Goal: Task Accomplishment & Management: Use online tool/utility

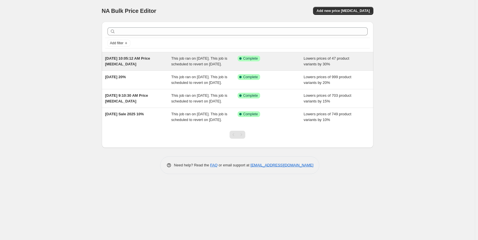
click at [270, 66] on div "Success Complete Complete" at bounding box center [271, 61] width 66 height 11
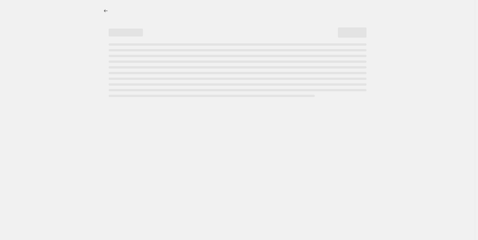
select select "percentage"
select select "vendor"
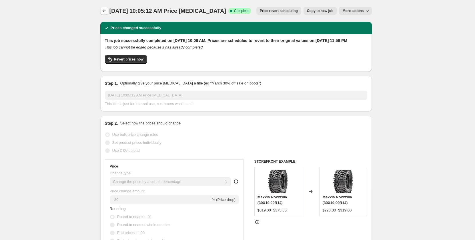
click at [107, 8] on button "Price change jobs" at bounding box center [104, 11] width 8 height 8
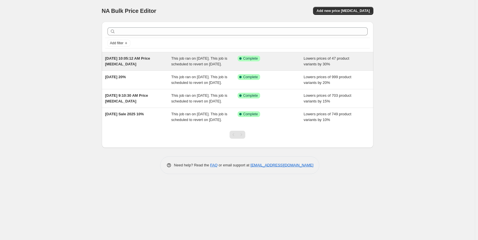
click at [191, 64] on span "This job ran on [DATE]. This job is scheduled to revert on [DATE]." at bounding box center [199, 61] width 56 height 10
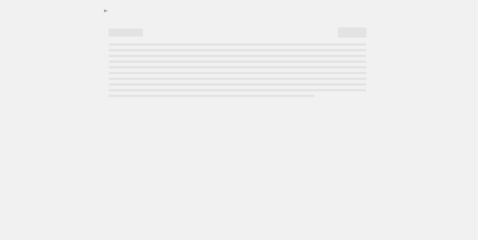
select select "percentage"
select select "vendor"
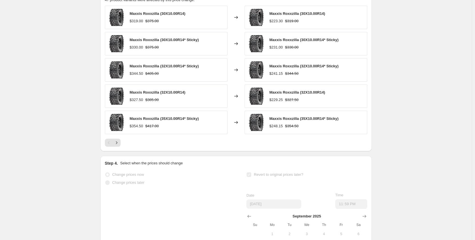
scroll to position [515, 0]
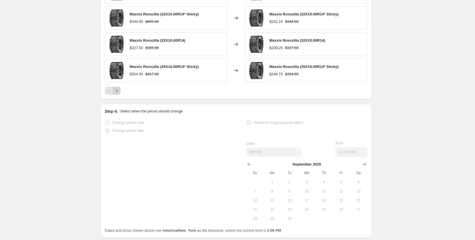
click at [118, 94] on icon "Next" at bounding box center [117, 91] width 6 height 6
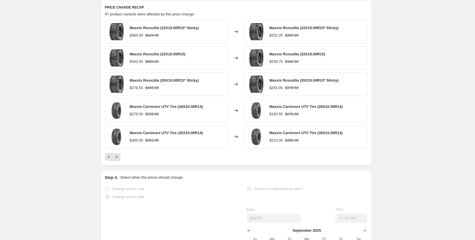
scroll to position [457, 0]
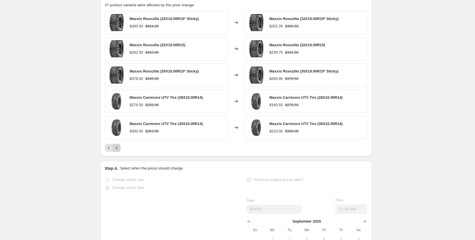
click at [121, 152] on button "Next" at bounding box center [117, 148] width 8 height 8
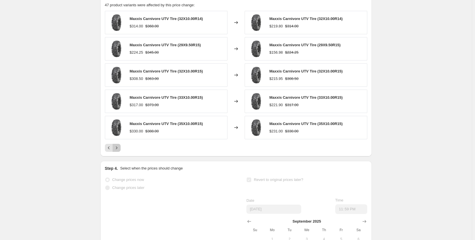
click at [121, 152] on button "Next" at bounding box center [117, 148] width 8 height 8
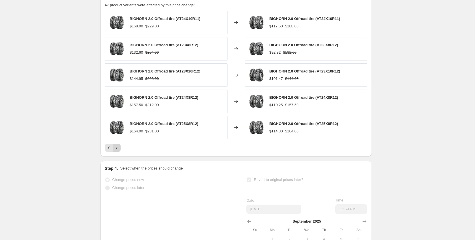
click at [118, 151] on icon "Next" at bounding box center [117, 148] width 6 height 6
click at [117, 151] on icon "Next" at bounding box center [117, 148] width 6 height 6
click at [118, 151] on icon "Next" at bounding box center [117, 148] width 6 height 6
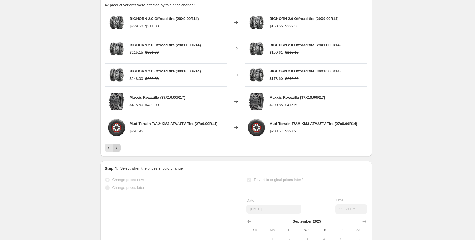
click at [120, 151] on icon "Next" at bounding box center [117, 148] width 6 height 6
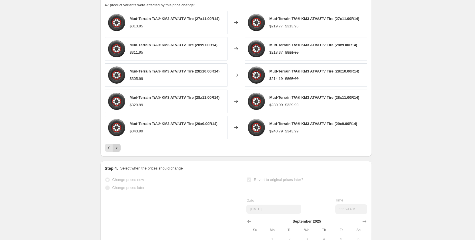
click at [121, 152] on button "Next" at bounding box center [117, 148] width 8 height 8
click at [116, 151] on icon "Next" at bounding box center [117, 148] width 6 height 6
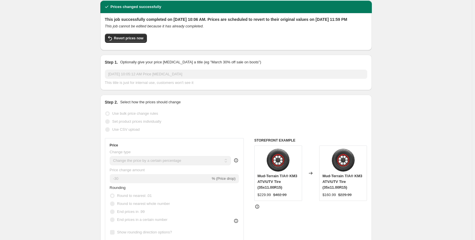
scroll to position [0, 0]
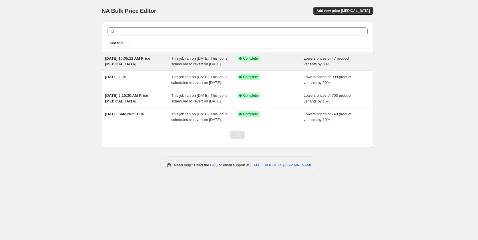
click at [154, 63] on div "[DATE] 10:05:12 AM Price [MEDICAL_DATA]" at bounding box center [138, 61] width 66 height 11
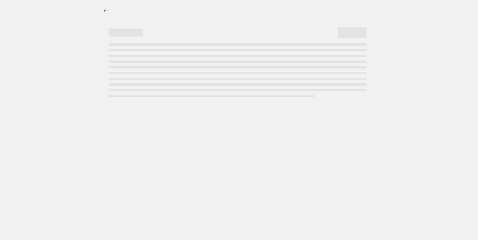
select select "percentage"
select select "vendor"
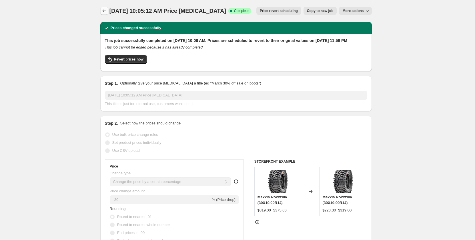
click at [107, 11] on icon "Price change jobs" at bounding box center [104, 11] width 6 height 6
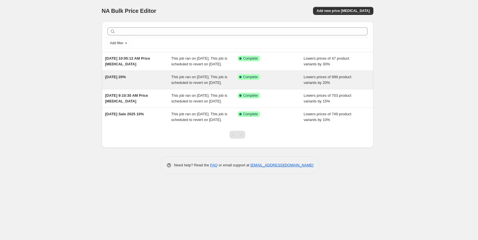
click at [232, 89] on div "[DATE] 20% This job ran on [DATE]. This job is scheduled to revert on [DATE]. S…" at bounding box center [238, 80] width 272 height 18
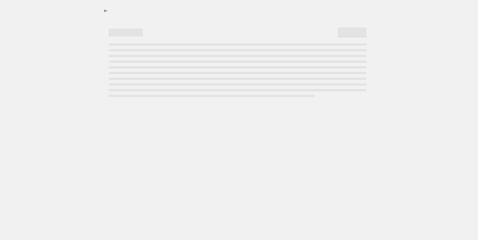
select select "percentage"
select select "vendor"
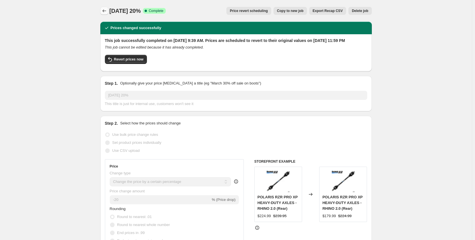
click at [107, 7] on button "Price change jobs" at bounding box center [104, 11] width 8 height 8
